Goal: Information Seeking & Learning: Check status

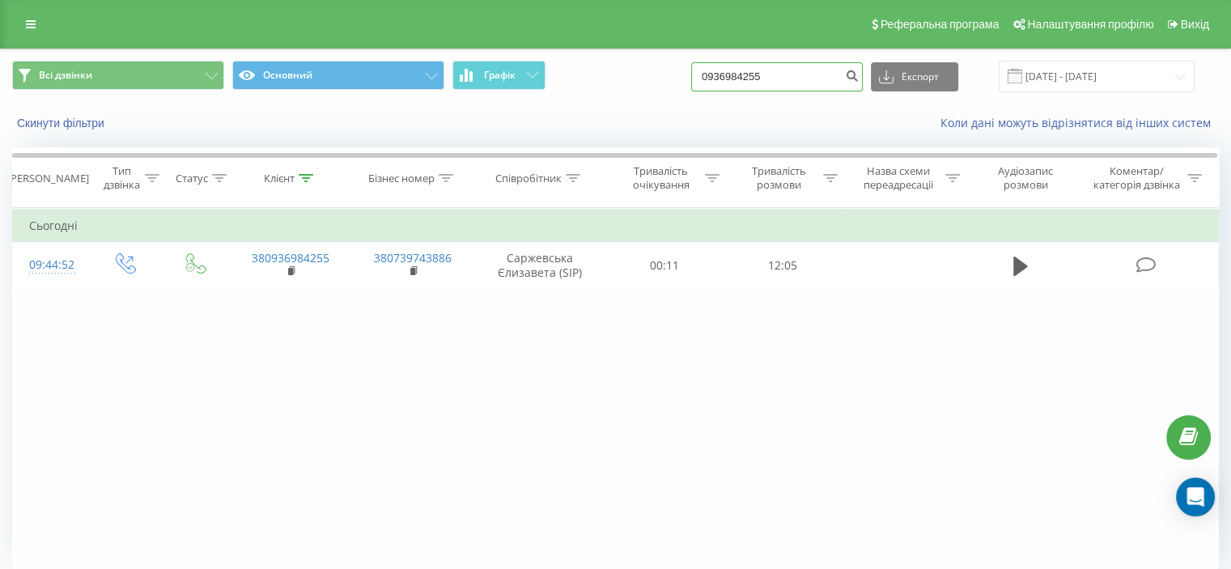
click at [736, 80] on input "0936984255" at bounding box center [777, 76] width 172 height 29
paste input "60002711"
type input "0960002711"
click at [863, 81] on button "submit" at bounding box center [852, 76] width 22 height 29
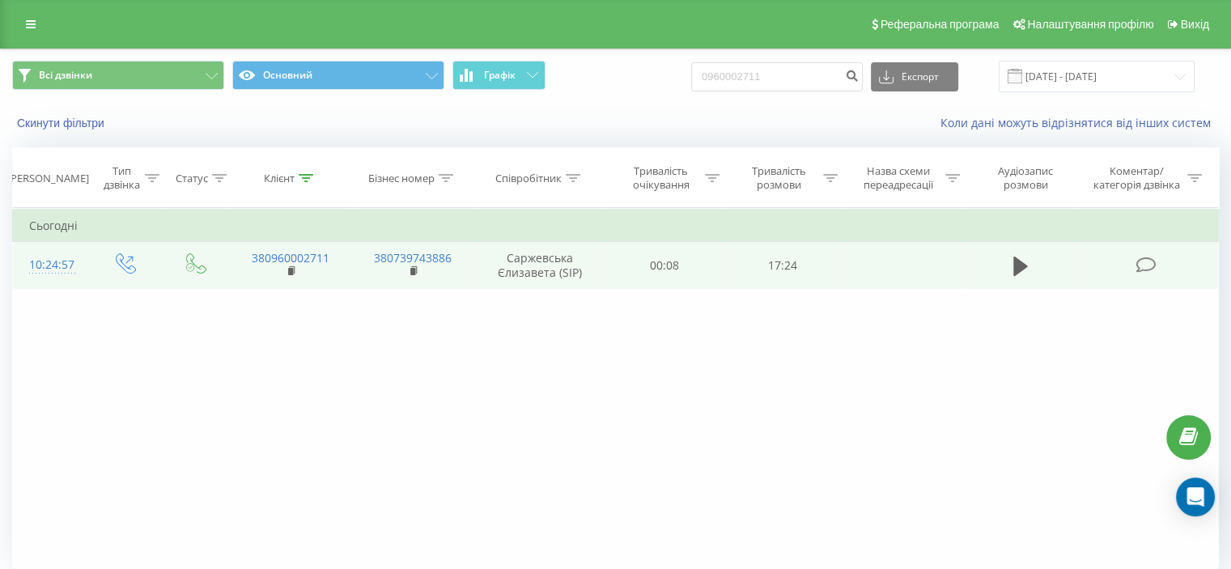
click at [1142, 266] on icon at bounding box center [1146, 265] width 20 height 17
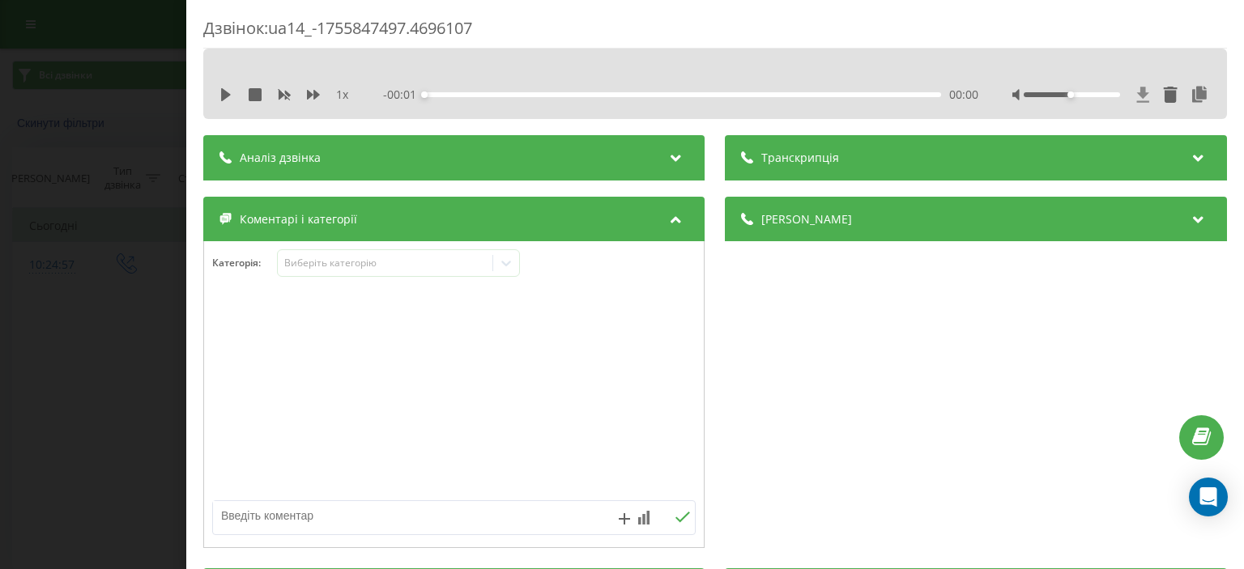
click at [1137, 93] on icon at bounding box center [1143, 94] width 12 height 15
drag, startPoint x: 157, startPoint y: 87, endPoint x: 150, endPoint y: 96, distance: 11.5
click at [157, 87] on div "Дзвінок : ua14_-1755847497.4696107 1 x - 17:07 00:00 00:00 Транскрипція Для AI-…" at bounding box center [622, 284] width 1244 height 569
